Goal: Information Seeking & Learning: Learn about a topic

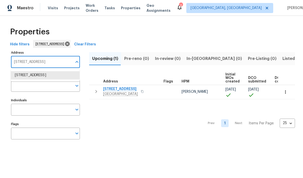
scroll to position [34, 0]
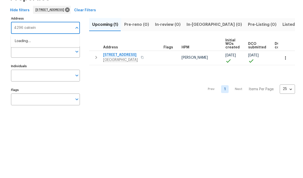
type input "4296 oakwind"
click at [37, 71] on li "4296 Oakwind Dr Columbus OH 43207" at bounding box center [45, 75] width 69 height 9
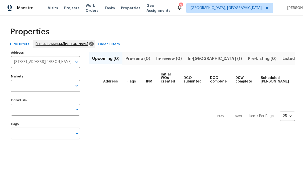
click at [198, 58] on span "In-reno (1)" at bounding box center [215, 58] width 54 height 7
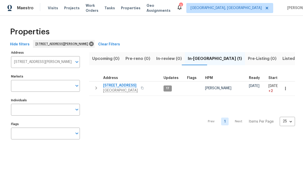
click at [123, 85] on span "4296 Oakwind Dr" at bounding box center [120, 85] width 35 height 5
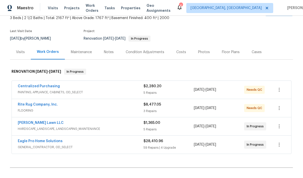
scroll to position [32, 0]
click at [96, 90] on span "PAINTING, APPLIANCE, CABINETS, OD_SELECT" at bounding box center [81, 91] width 126 height 5
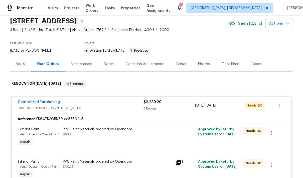
scroll to position [18, 0]
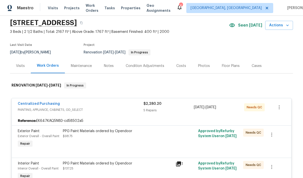
click at [103, 104] on div "Centralized Purchasing" at bounding box center [81, 104] width 126 height 6
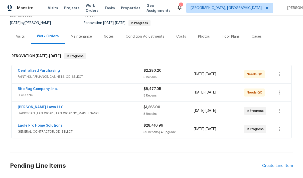
scroll to position [50, 0]
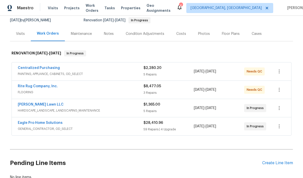
click at [78, 90] on span "FLOORING" at bounding box center [81, 92] width 126 height 5
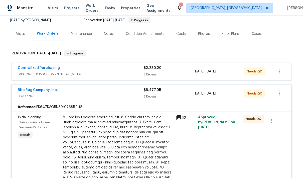
click at [75, 91] on div "Rite Rug Company, Inc." at bounding box center [81, 90] width 126 height 6
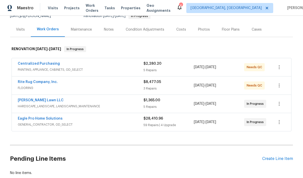
scroll to position [56, 0]
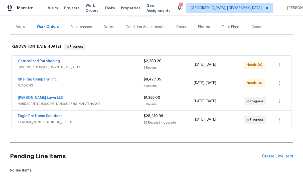
click at [93, 118] on div "Eagle Pro Home Solutions" at bounding box center [81, 116] width 126 height 6
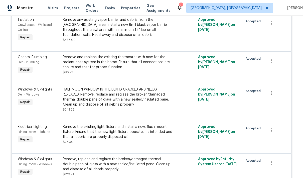
scroll to position [833, 0]
click at [80, 37] on div "Remove any existing vapor barrier and debris from the [GEOGRAPHIC_DATA] area. I…" at bounding box center [118, 27] width 110 height 20
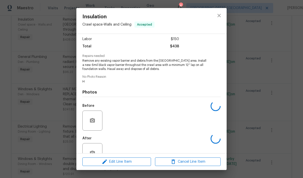
scroll to position [35, 0]
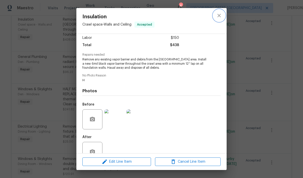
click at [222, 16] on icon "close" at bounding box center [219, 16] width 6 height 6
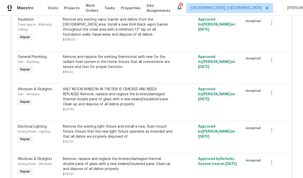
click at [167, 30] on div "Remove any existing vapor barrier and debris from the [GEOGRAPHIC_DATA] area. I…" at bounding box center [118, 27] width 110 height 20
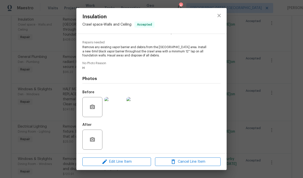
scroll to position [49, 0]
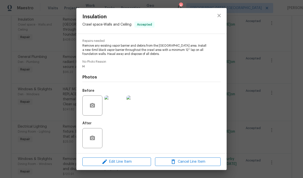
click at [113, 107] on img at bounding box center [114, 105] width 20 height 20
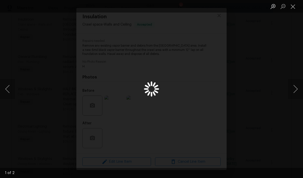
click at [294, 88] on button "Next image" at bounding box center [295, 89] width 15 height 20
click at [292, 8] on button "Close lightbox" at bounding box center [293, 6] width 10 height 9
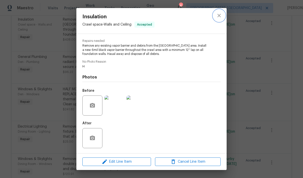
click at [219, 17] on icon "close" at bounding box center [219, 16] width 6 height 6
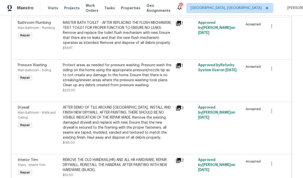
scroll to position [2692, 0]
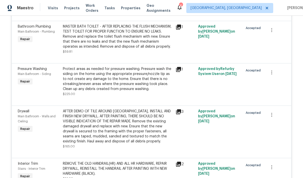
click at [181, 112] on icon at bounding box center [178, 111] width 5 height 5
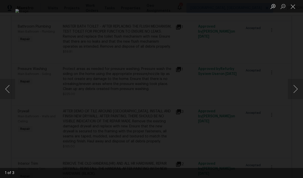
click at [295, 90] on button "Next image" at bounding box center [295, 89] width 15 height 20
click at [296, 171] on div "2 of 3" at bounding box center [151, 173] width 303 height 10
click at [296, 6] on button "Close lightbox" at bounding box center [293, 6] width 10 height 9
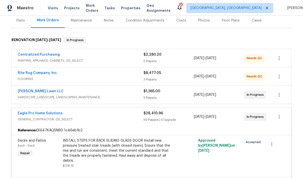
scroll to position [64, 0]
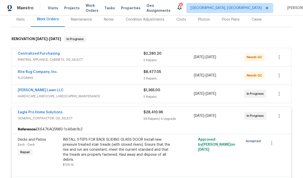
click at [99, 116] on span "GENERAL_CONTRACTOR, OD_SELECT" at bounding box center [81, 118] width 126 height 5
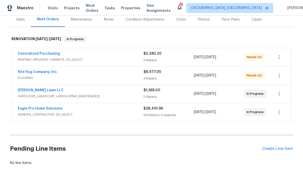
click at [180, 22] on div "Costs" at bounding box center [181, 19] width 10 height 5
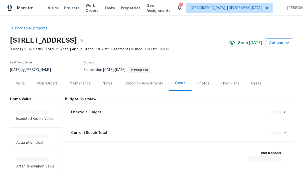
click at [287, 133] on div "Current Repair Total $0.00" at bounding box center [179, 132] width 222 height 11
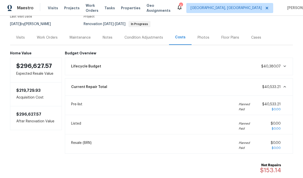
scroll to position [47, 0]
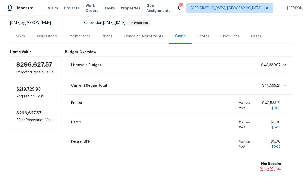
click at [286, 85] on icon at bounding box center [285, 85] width 4 height 4
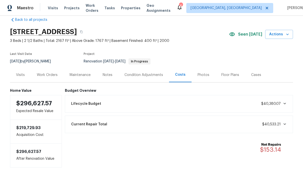
click at [49, 74] on div "Work Orders" at bounding box center [47, 74] width 21 height 5
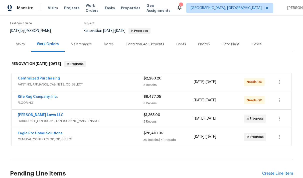
scroll to position [42, 0]
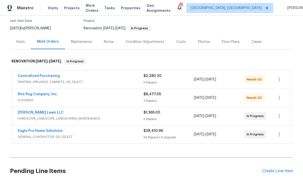
click at [86, 133] on div "Eagle Pro Home Solutions" at bounding box center [81, 131] width 126 height 6
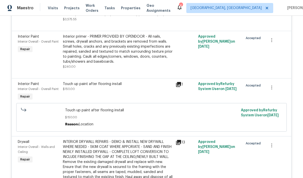
scroll to position [2110, 0]
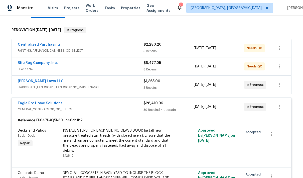
click at [96, 106] on div "Eagle Pro Home Solutions" at bounding box center [81, 104] width 126 height 6
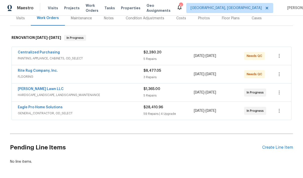
scroll to position [0, 0]
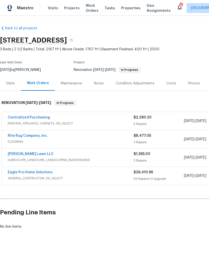
click at [86, 172] on div "Eagle Pro Home Solutions" at bounding box center [71, 173] width 126 height 6
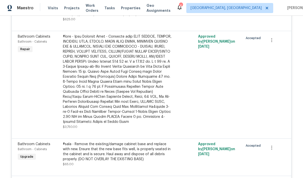
scroll to position [338, 0]
click at [153, 73] on div at bounding box center [118, 79] width 110 height 90
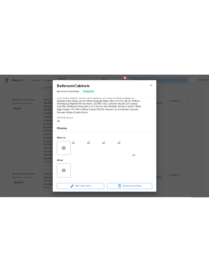
scroll to position [94, 0]
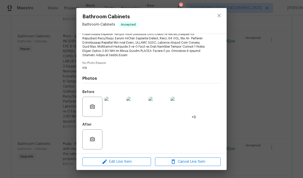
click at [119, 106] on img at bounding box center [114, 107] width 20 height 20
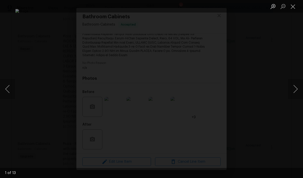
click at [295, 92] on button "Next image" at bounding box center [295, 89] width 15 height 20
click at [295, 91] on button "Next image" at bounding box center [295, 89] width 15 height 20
click at [294, 90] on button "Next image" at bounding box center [295, 89] width 15 height 20
click at [295, 6] on button "Close lightbox" at bounding box center [293, 6] width 10 height 9
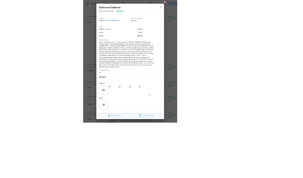
scroll to position [0, 0]
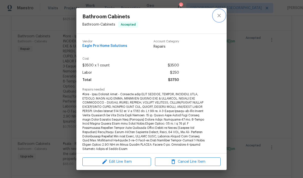
click at [218, 17] on icon "close" at bounding box center [219, 16] width 6 height 6
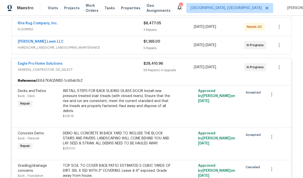
click at [81, 64] on div "Eagle Pro Home Solutions" at bounding box center [81, 64] width 126 height 6
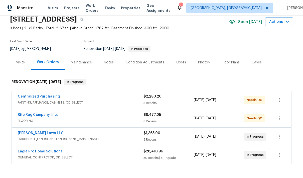
scroll to position [21, 0]
